Goal: Download file/media

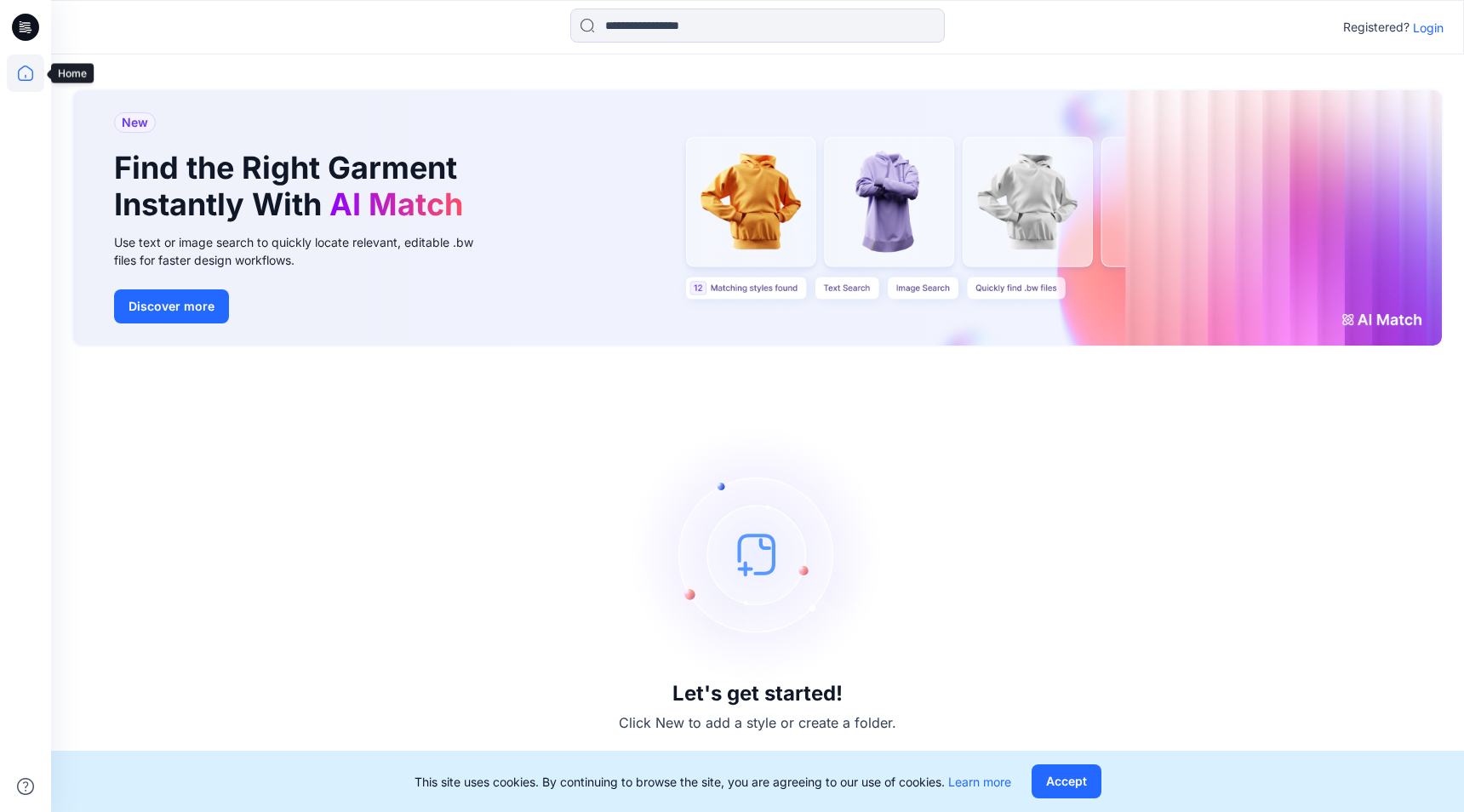
click at [19, 77] on icon at bounding box center [26, 73] width 15 height 15
click at [1423, 27] on p "Login" at bounding box center [1429, 27] width 31 height 18
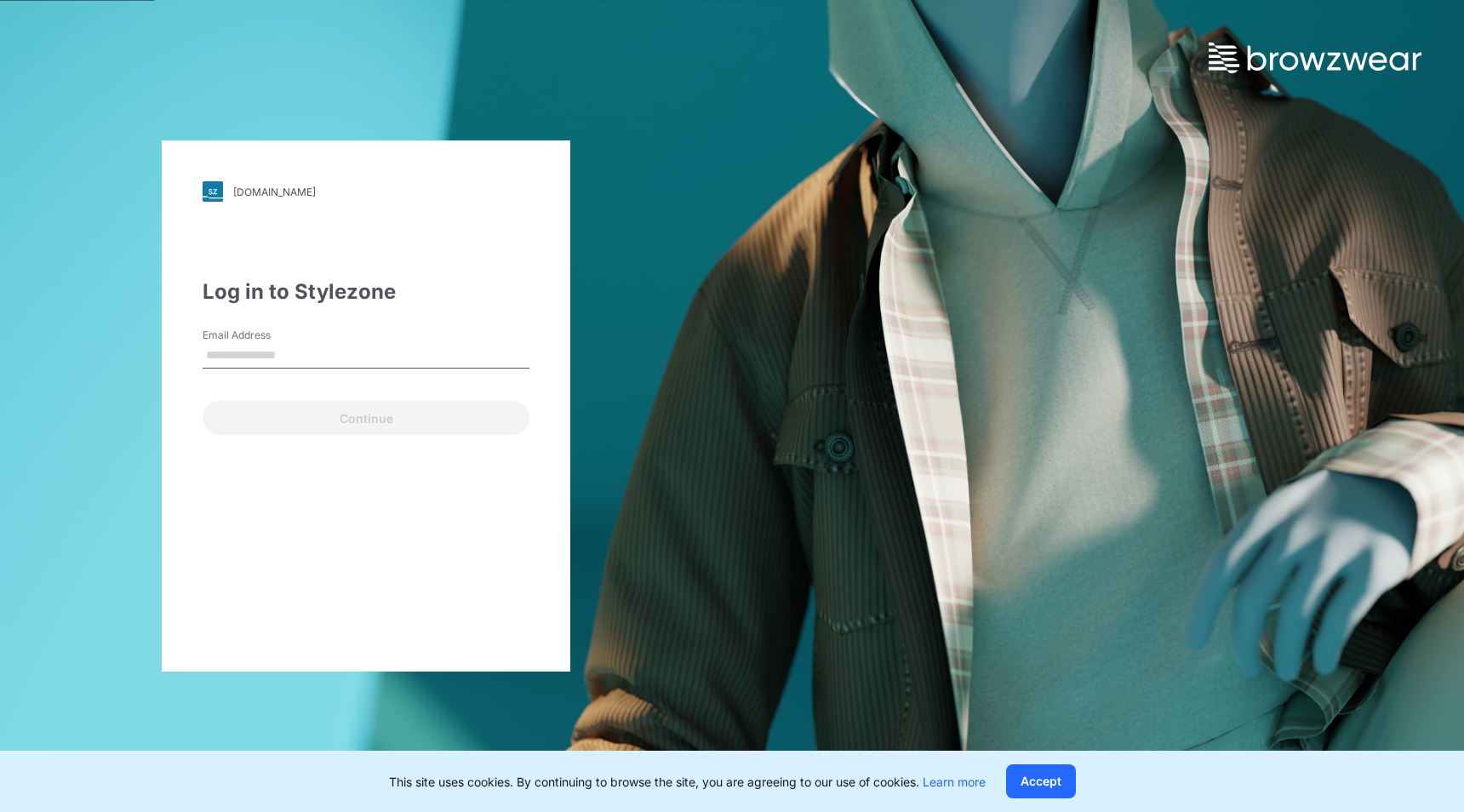
click at [285, 346] on input "Email Address" at bounding box center [365, 356] width 327 height 26
type input "**********"
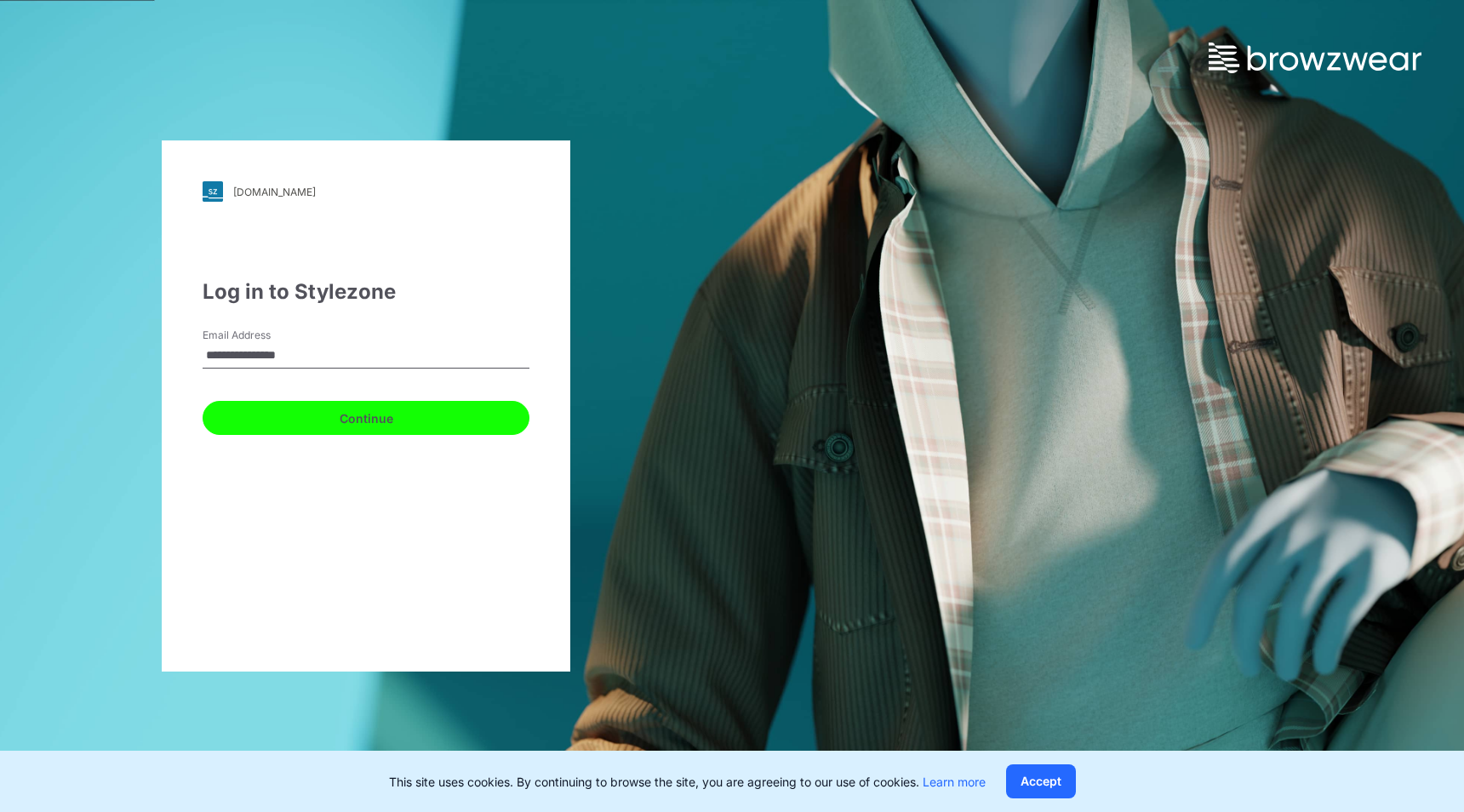
click at [315, 419] on button "Continue" at bounding box center [365, 418] width 327 height 34
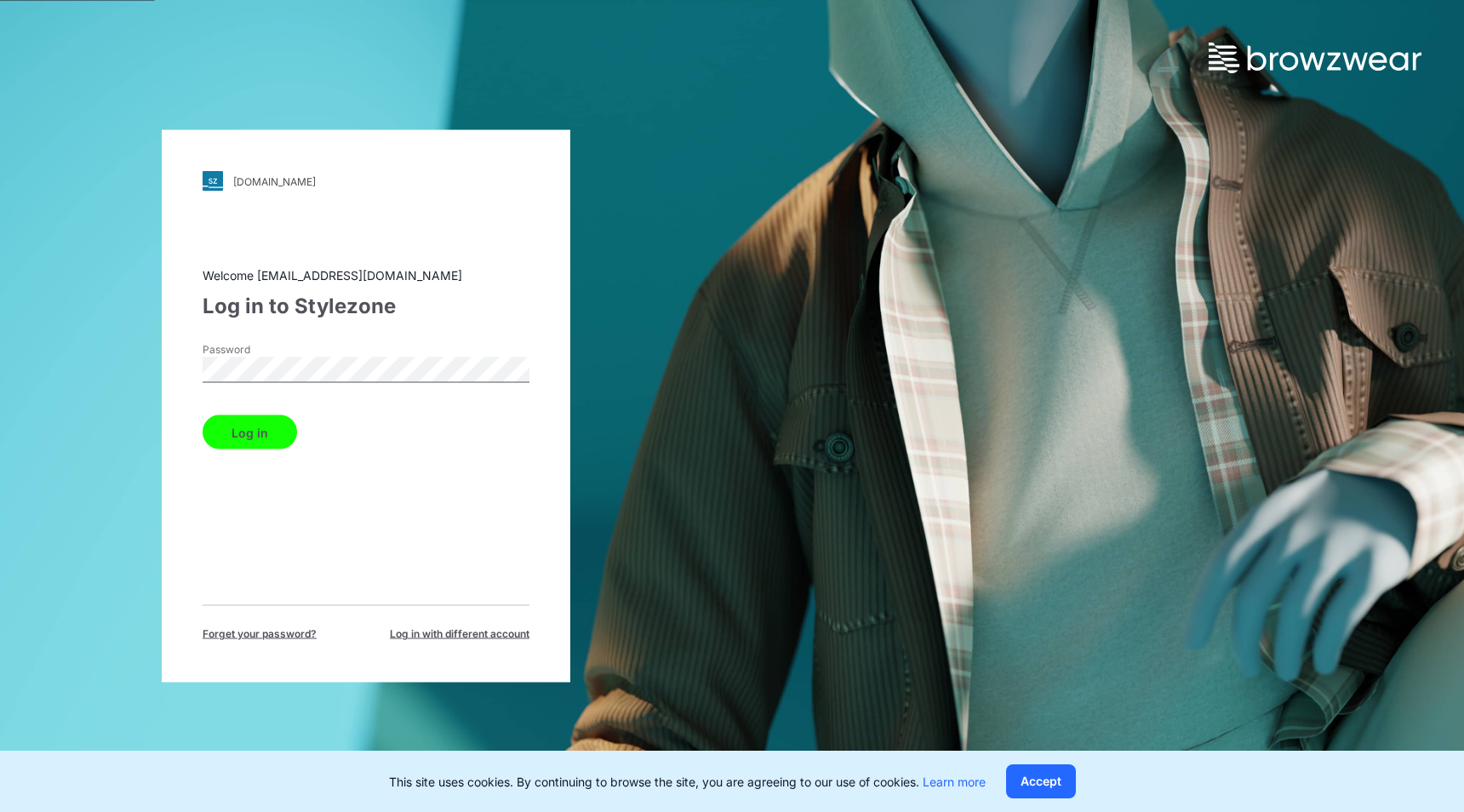
click at [259, 425] on button "Log in" at bounding box center [250, 432] width 94 height 34
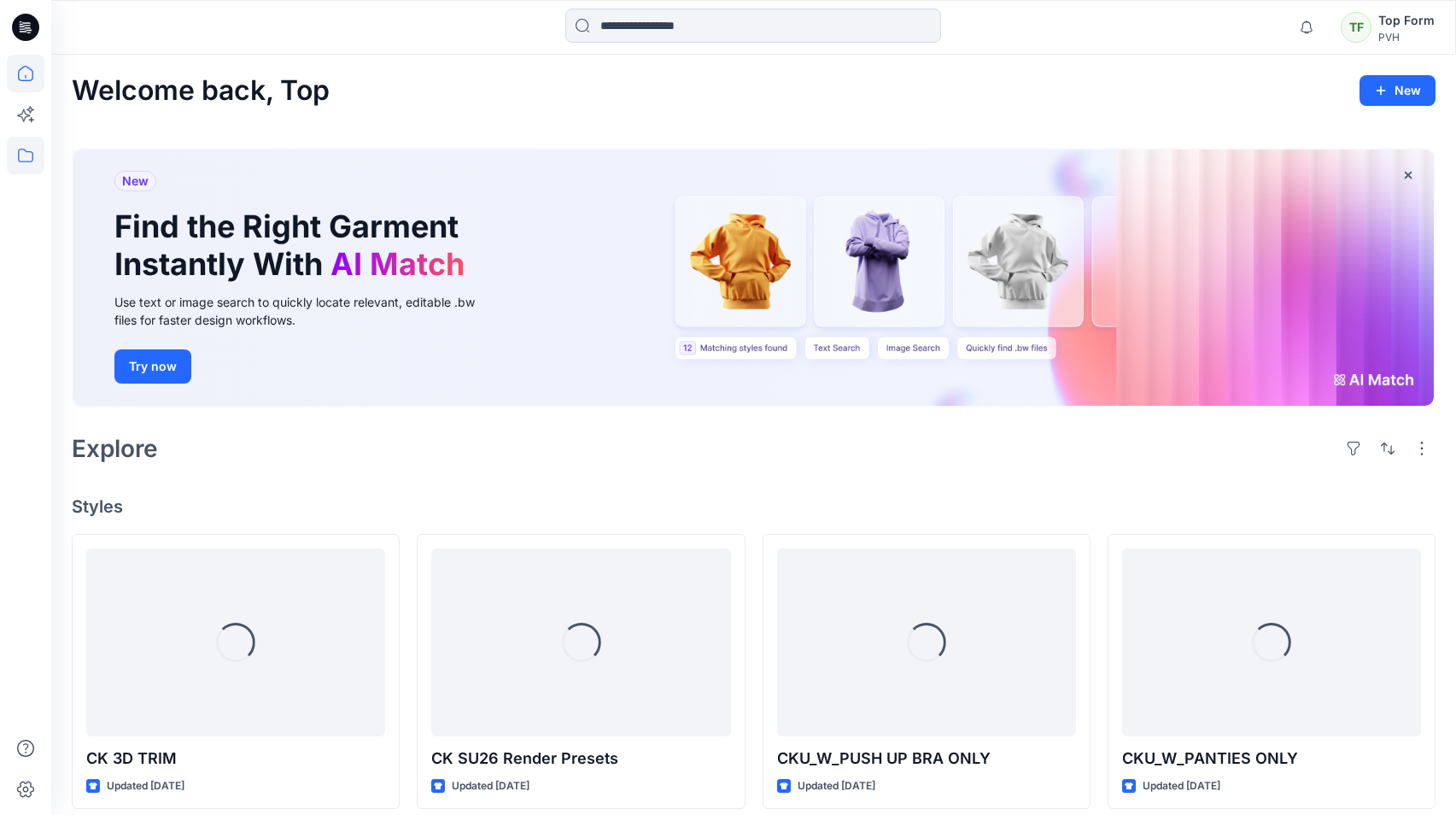
click at [27, 146] on icon at bounding box center [26, 156] width 38 height 38
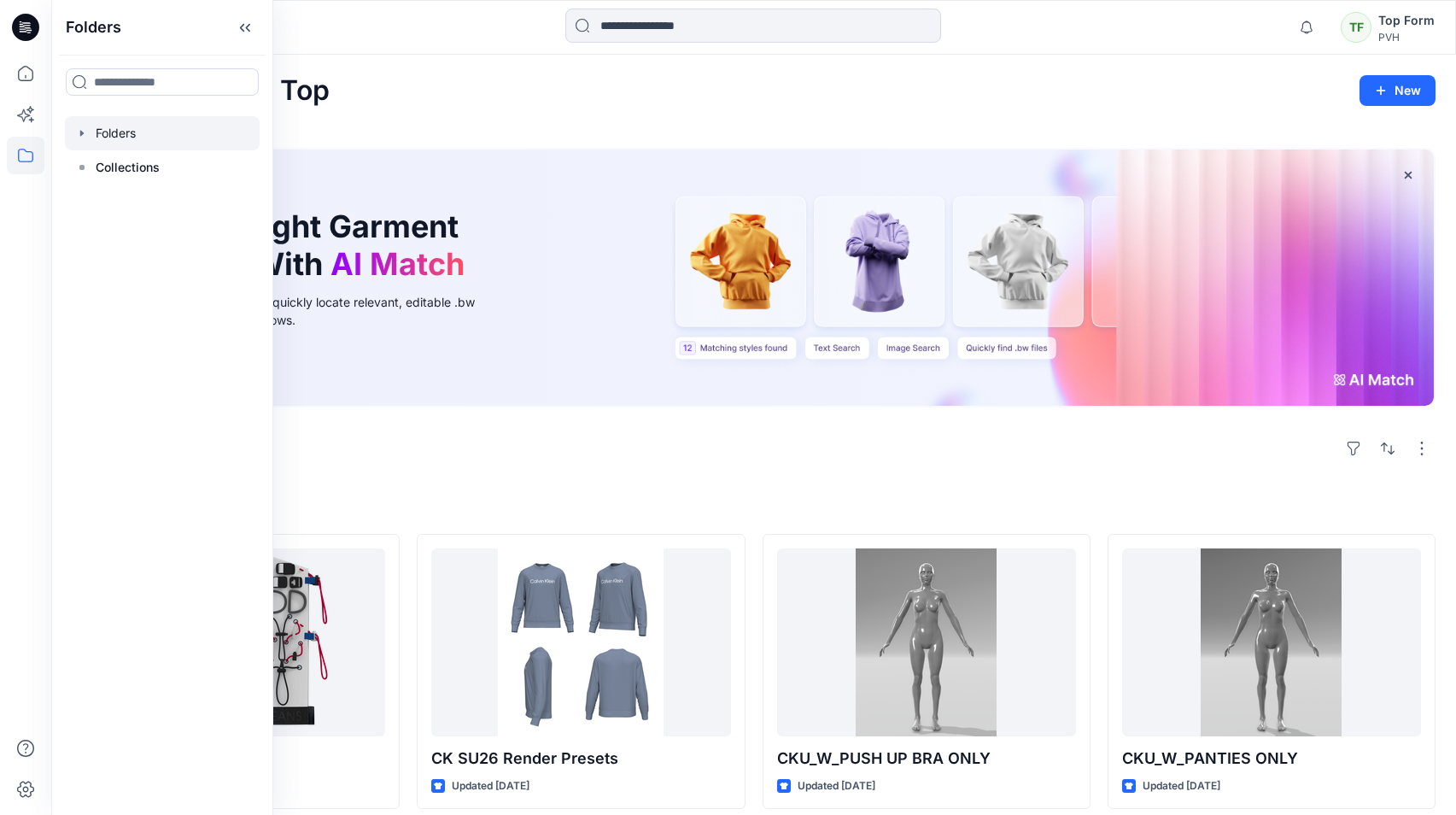
click at [155, 128] on div at bounding box center [162, 133] width 194 height 34
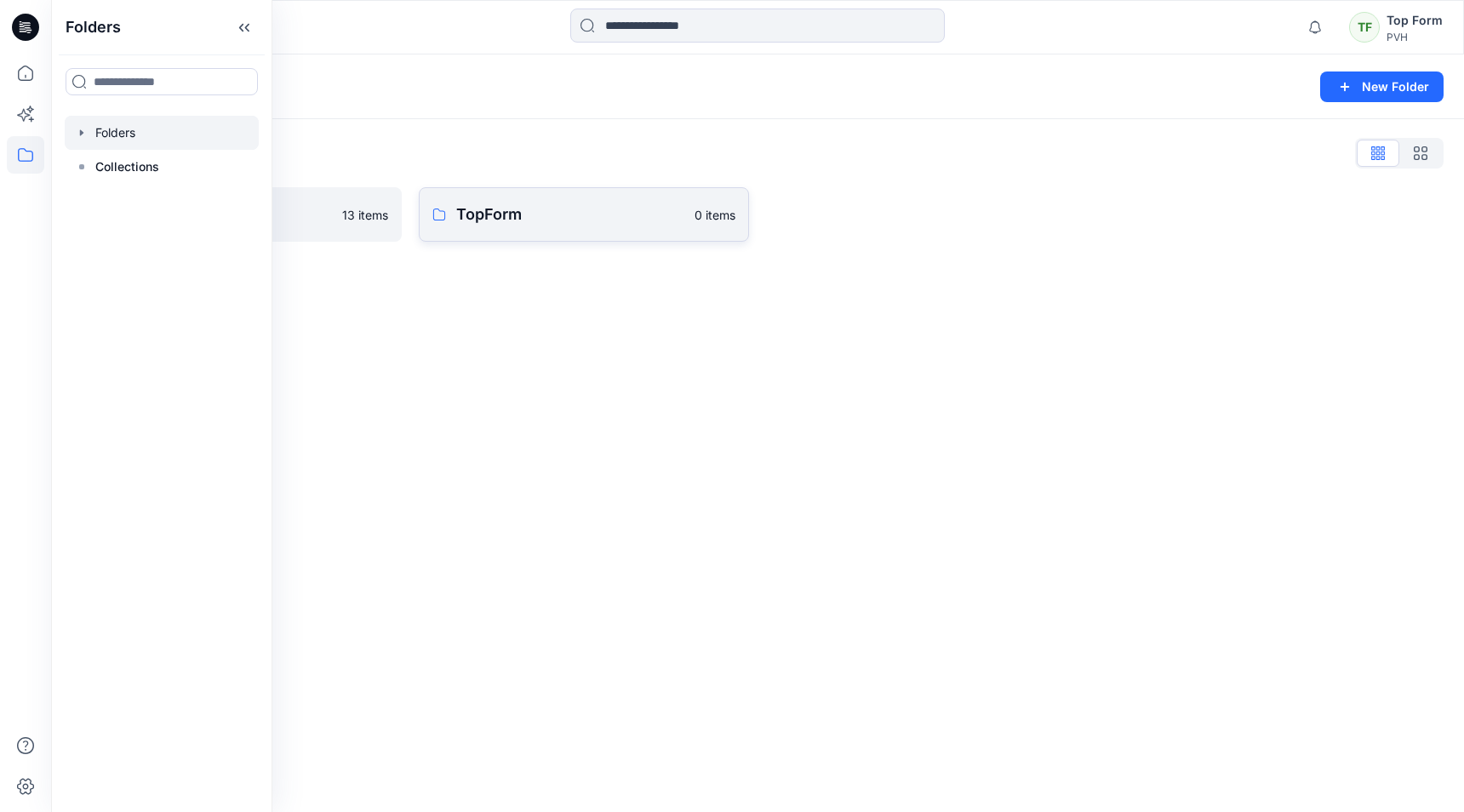
click at [551, 190] on link "TopForm 0 items" at bounding box center [583, 214] width 330 height 55
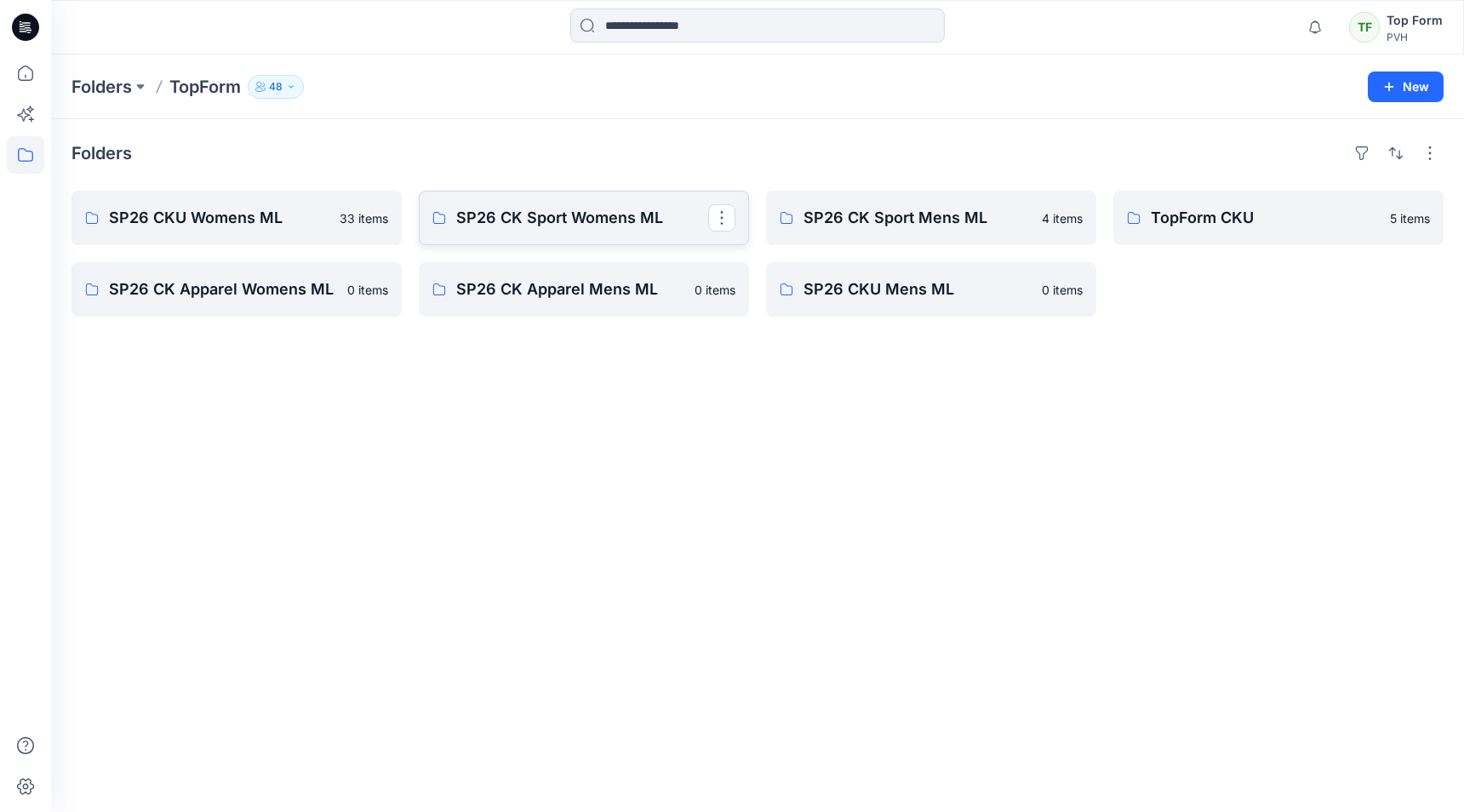
click at [554, 229] on p "SP26 CK Sport Womens ML" at bounding box center [582, 218] width 252 height 24
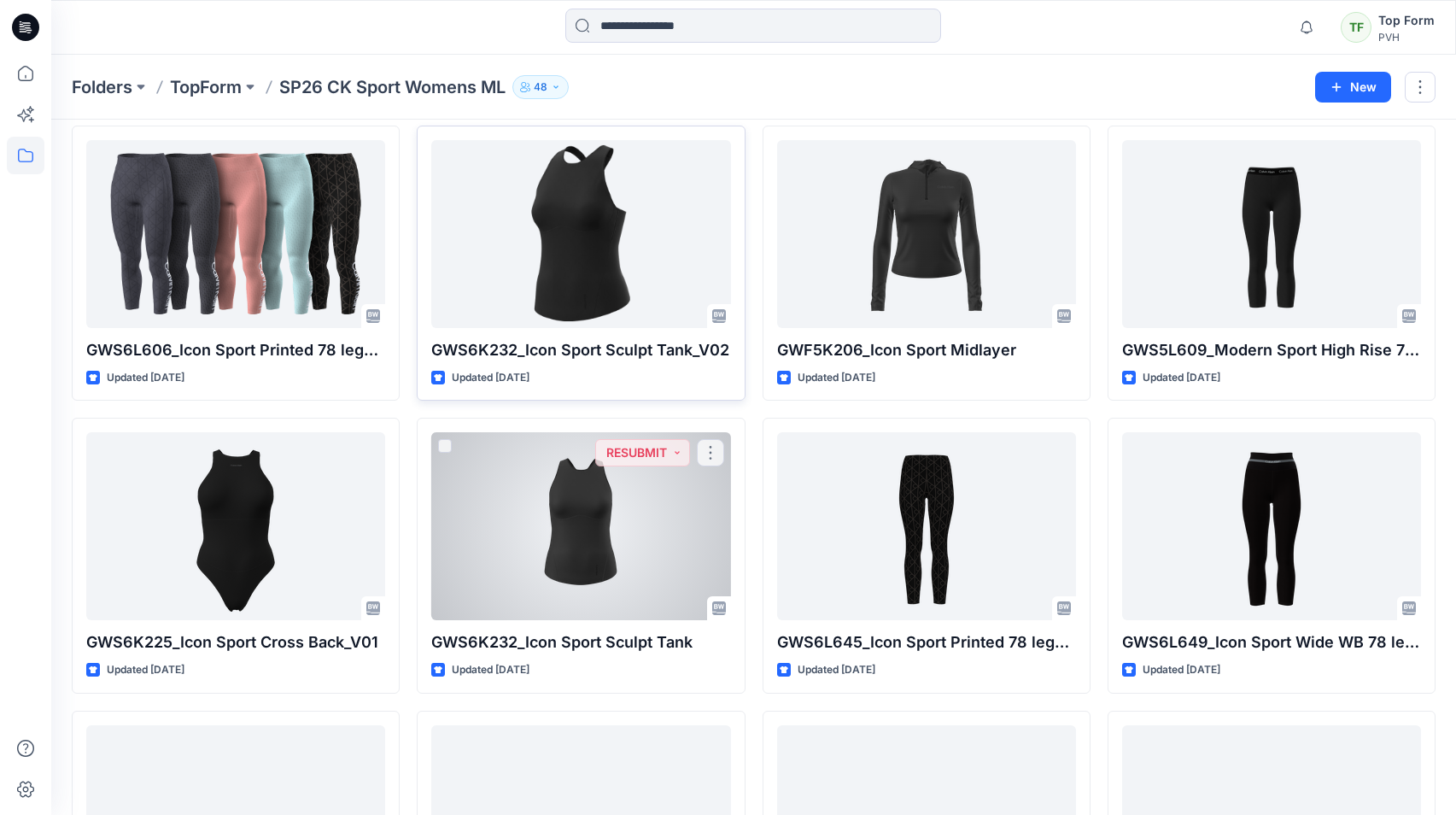
scroll to position [194, 0]
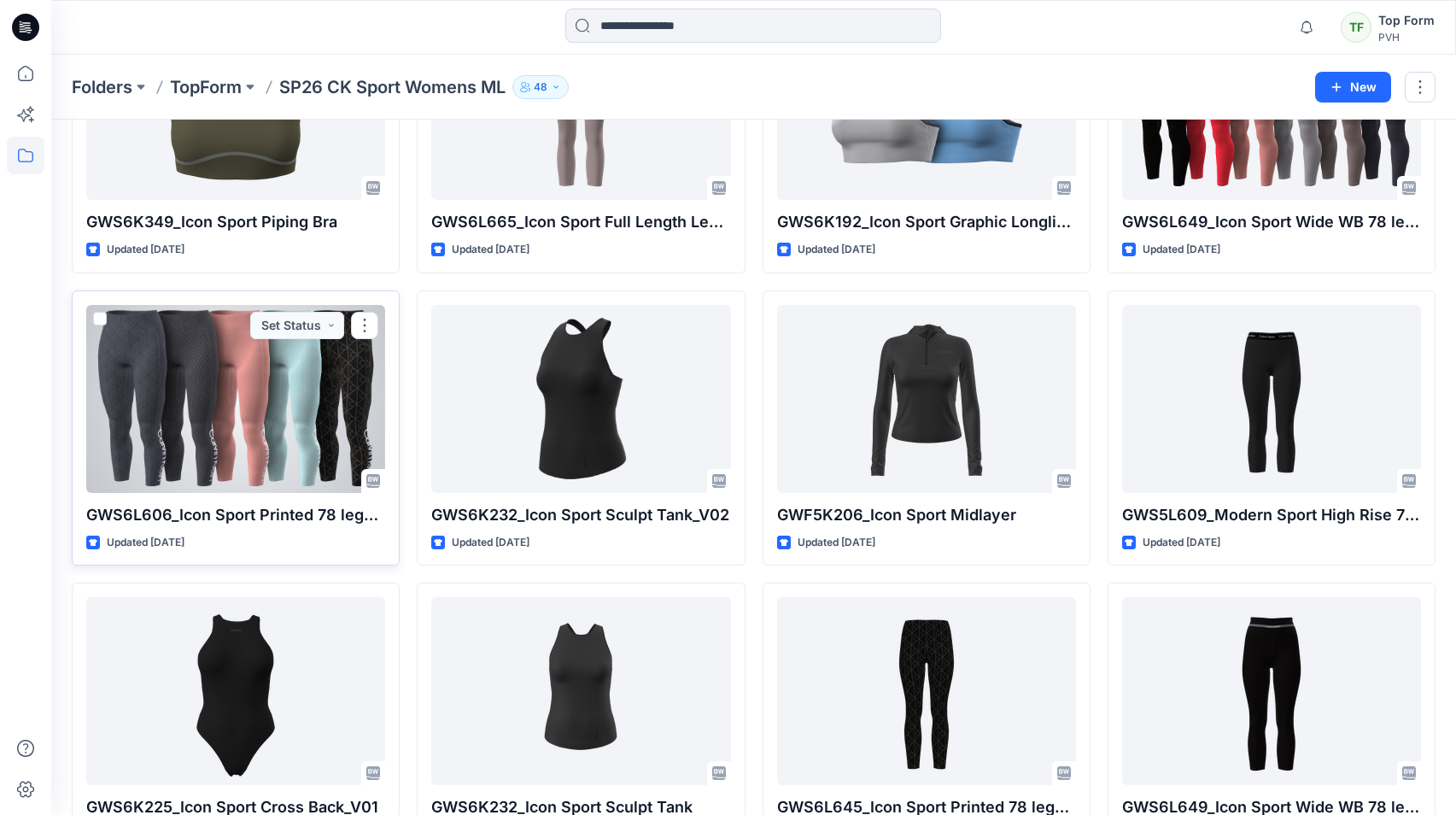
click at [287, 461] on div at bounding box center [235, 398] width 299 height 188
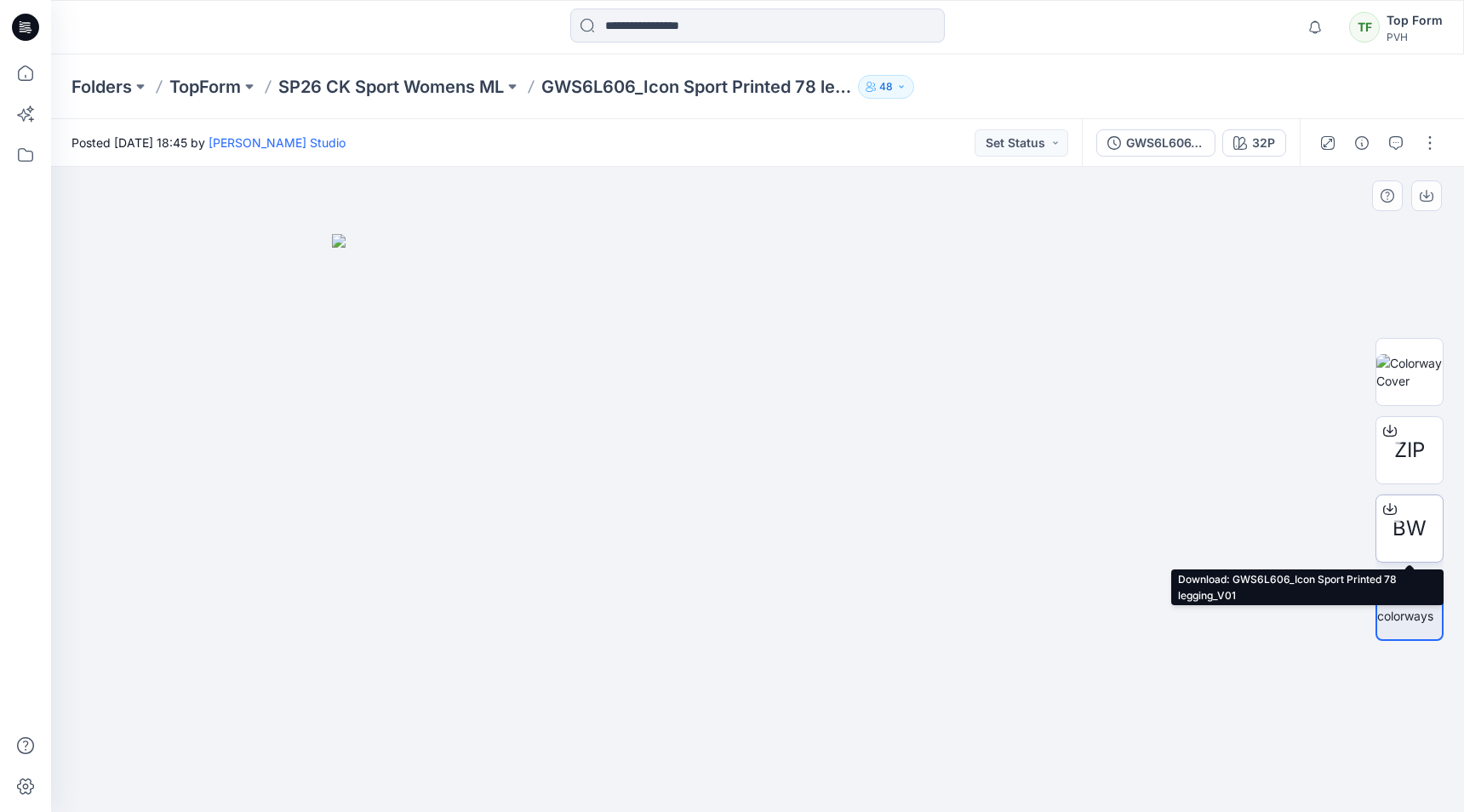
click at [1416, 517] on span "BW" at bounding box center [1410, 528] width 34 height 31
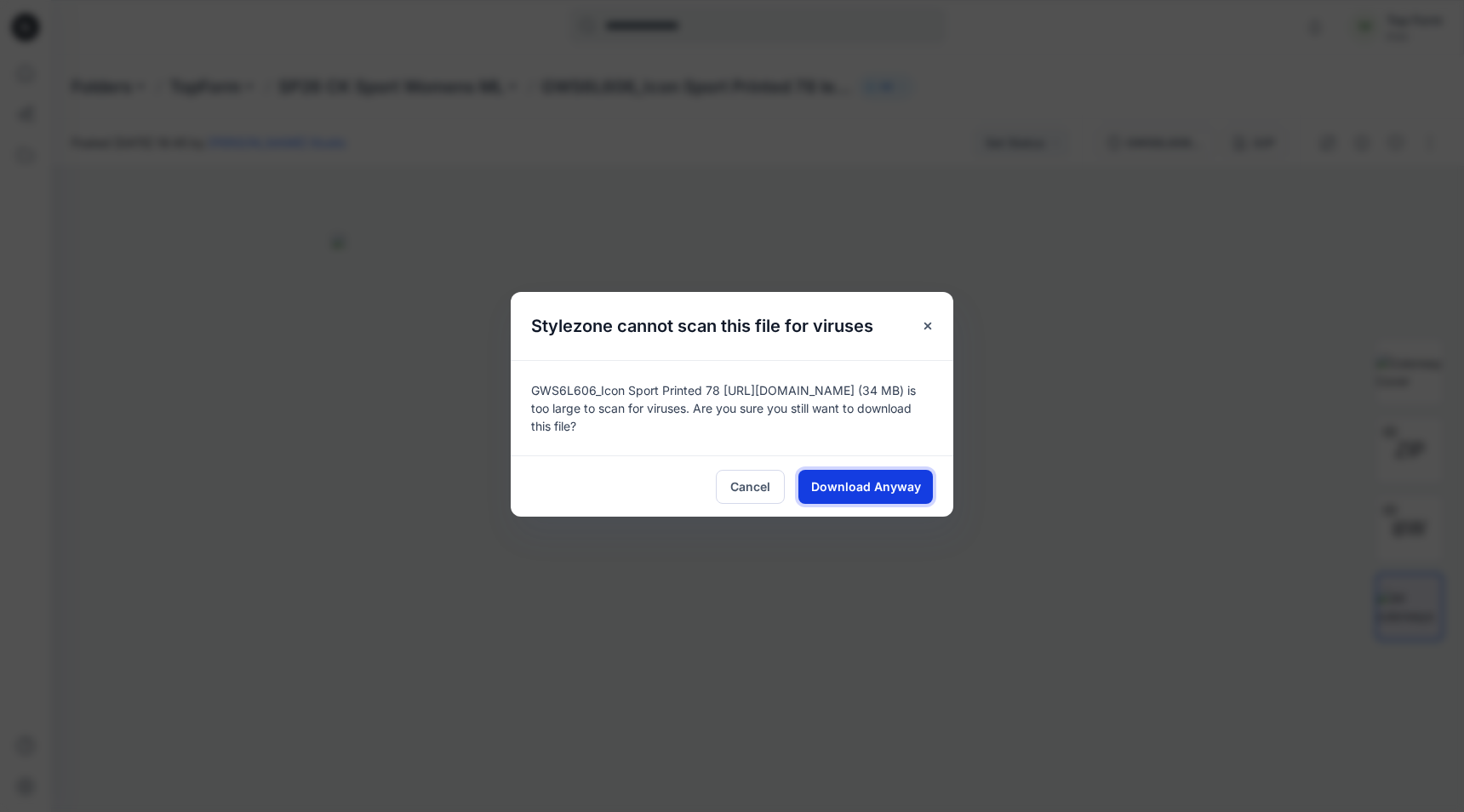
click at [913, 481] on span "Download Anyway" at bounding box center [866, 486] width 110 height 18
